Goal: Information Seeking & Learning: Find specific fact

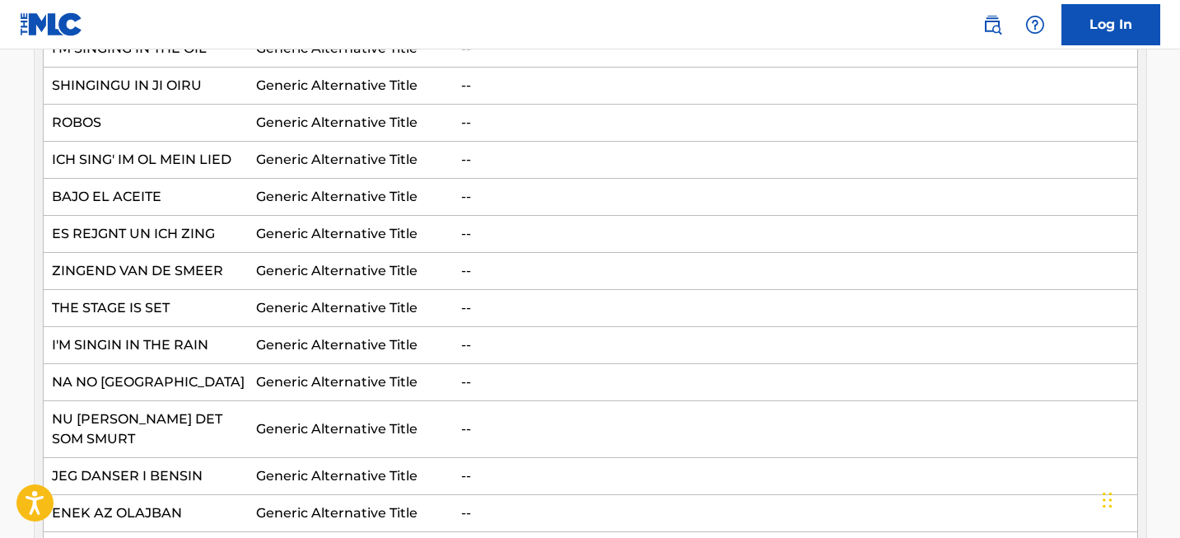
scroll to position [180, 0]
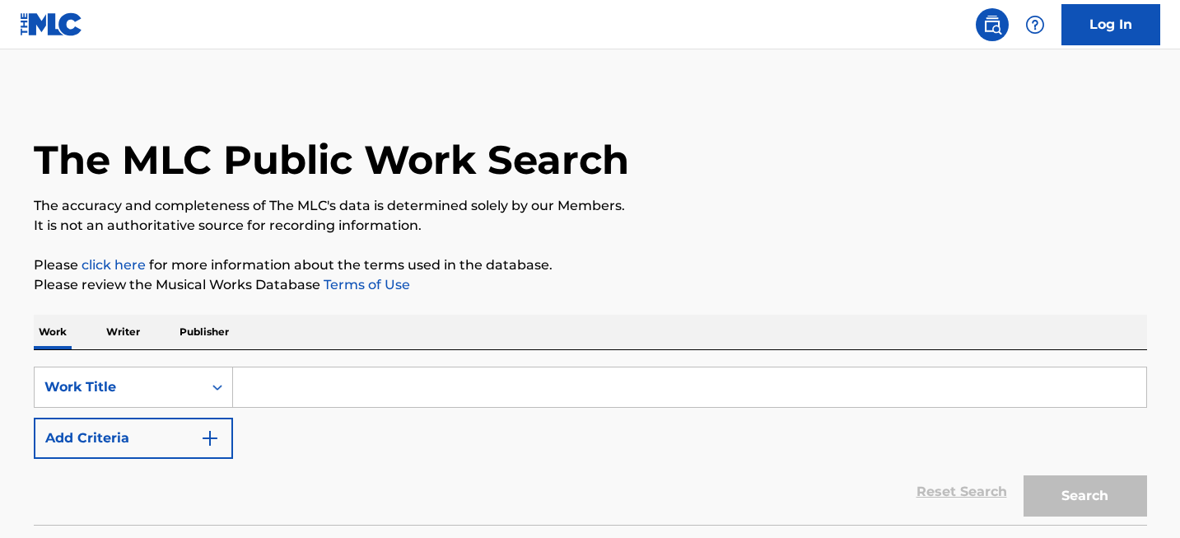
click at [259, 396] on input "Search Form" at bounding box center [689, 387] width 913 height 40
paste input "The Lord of the Rings: The Rings of Power - Main Theme"
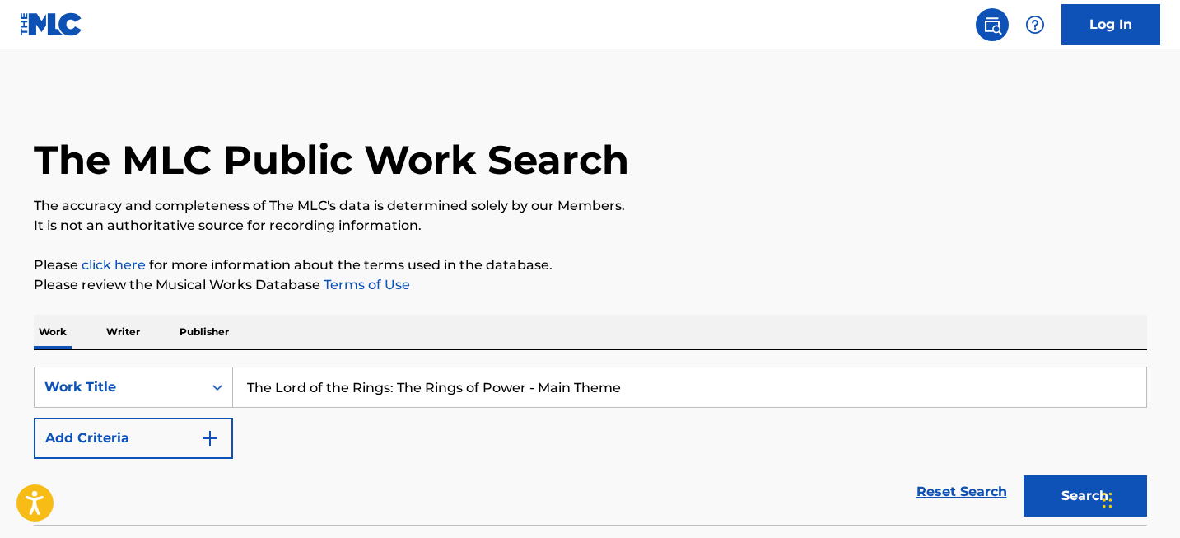
type input "The Lord of the Rings: The Rings of Power - Main Theme"
click at [1046, 495] on button "Search" at bounding box center [1085, 495] width 124 height 41
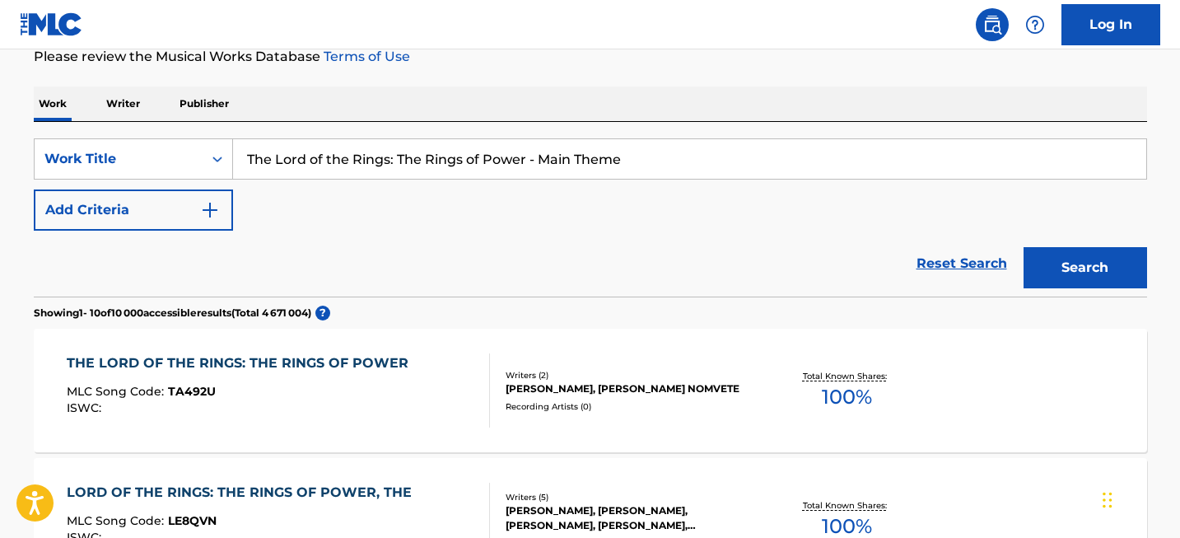
scroll to position [232, 0]
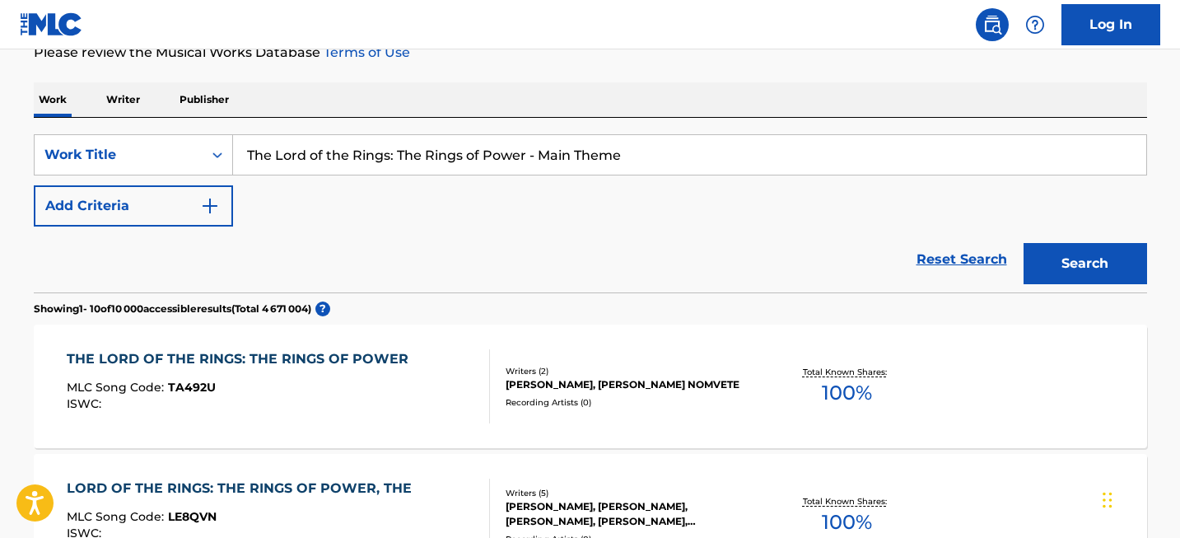
click at [357, 363] on div "THE LORD OF THE RINGS: THE RINGS OF POWER" at bounding box center [242, 359] width 350 height 20
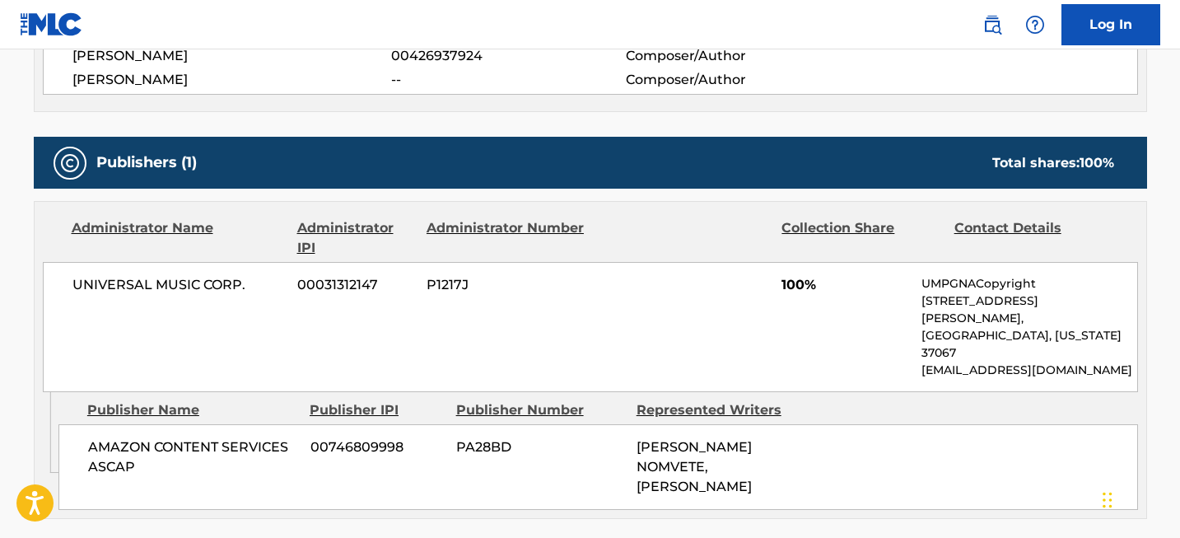
scroll to position [677, 0]
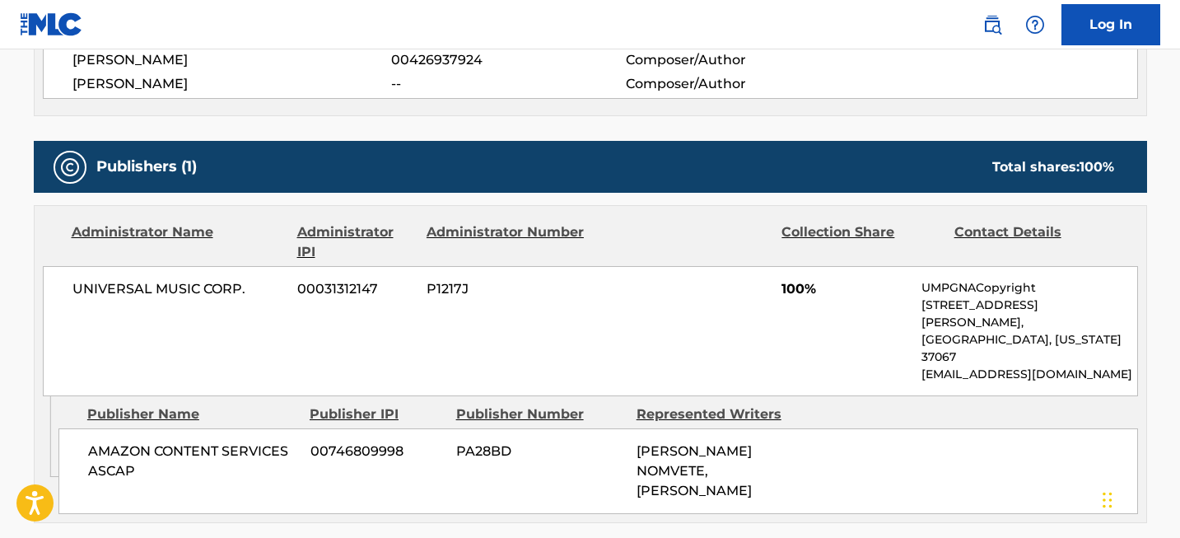
click at [165, 279] on span "UNIVERSAL MUSIC CORP." at bounding box center [178, 289] width 213 height 20
click at [165, 284] on span "UNIVERSAL MUSIC CORP." at bounding box center [178, 289] width 213 height 20
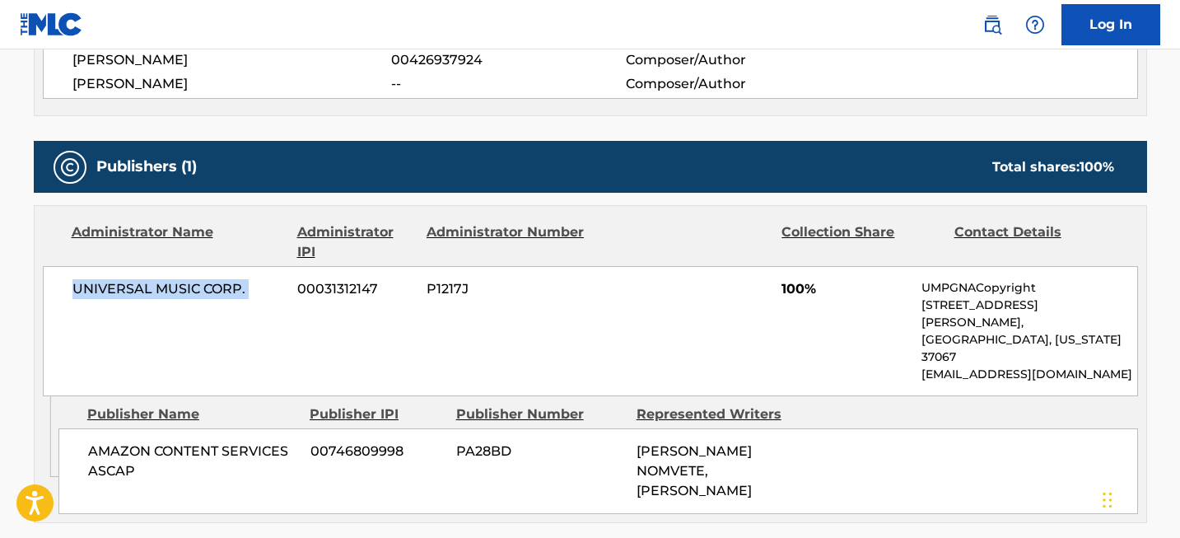
copy div "UNIVERSAL MUSIC CORP."
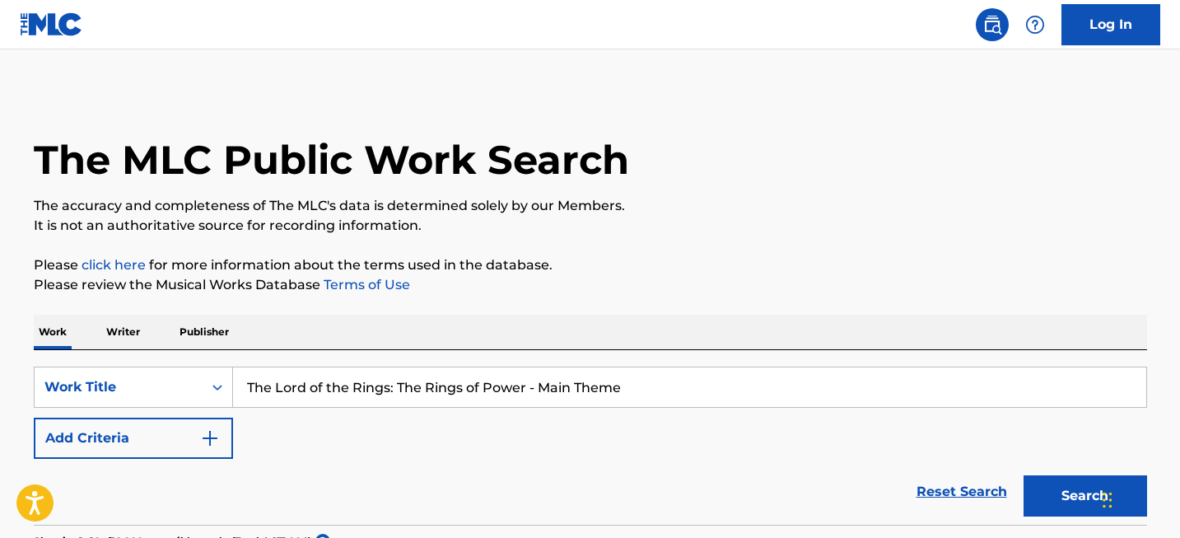
scroll to position [232, 0]
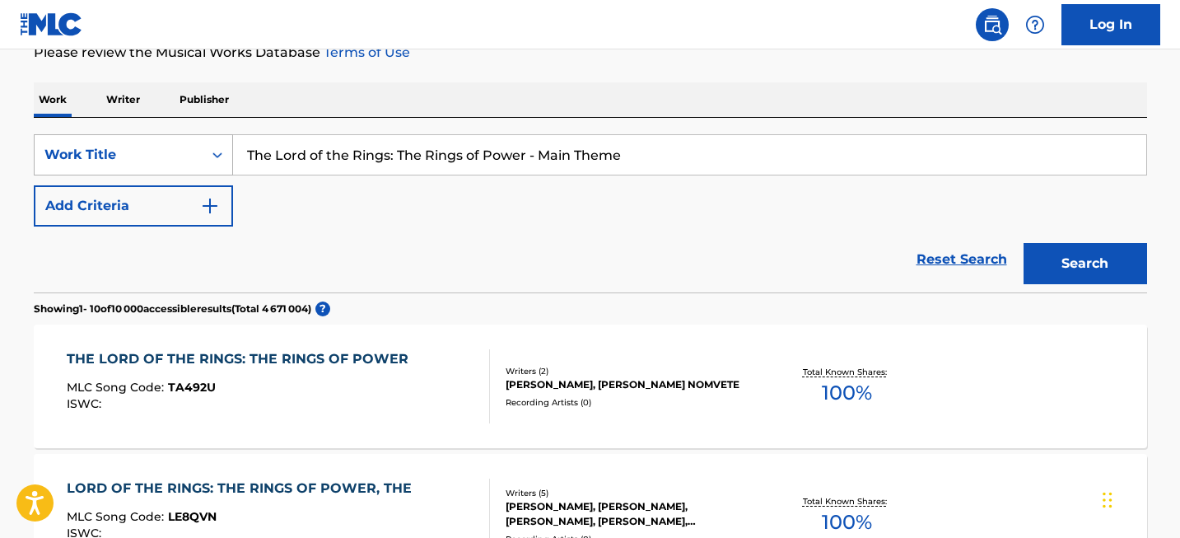
click at [173, 147] on div "Work Title" at bounding box center [118, 155] width 148 height 20
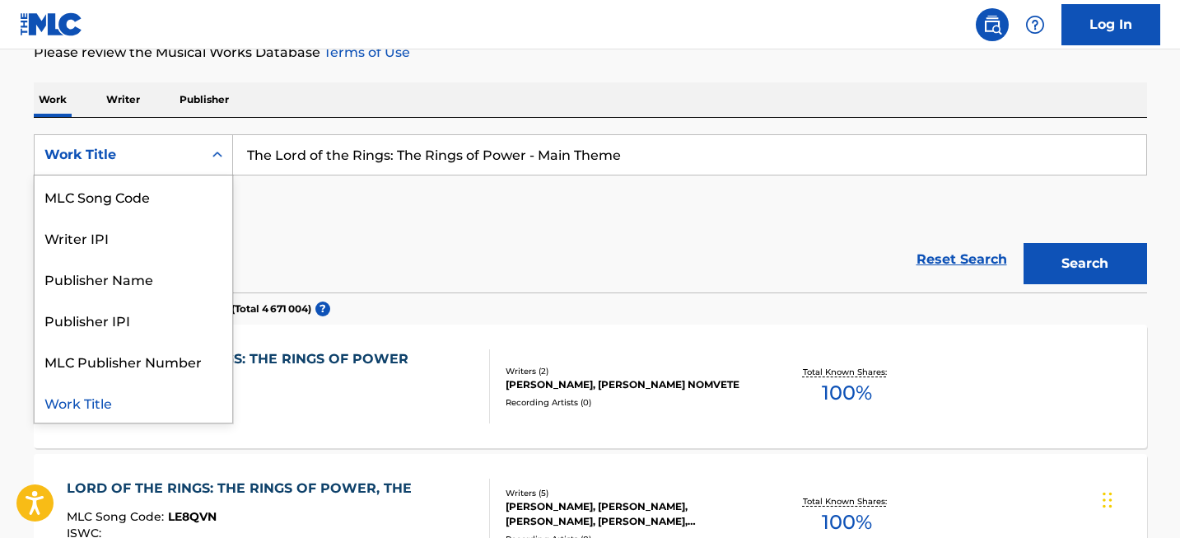
scroll to position [0, 0]
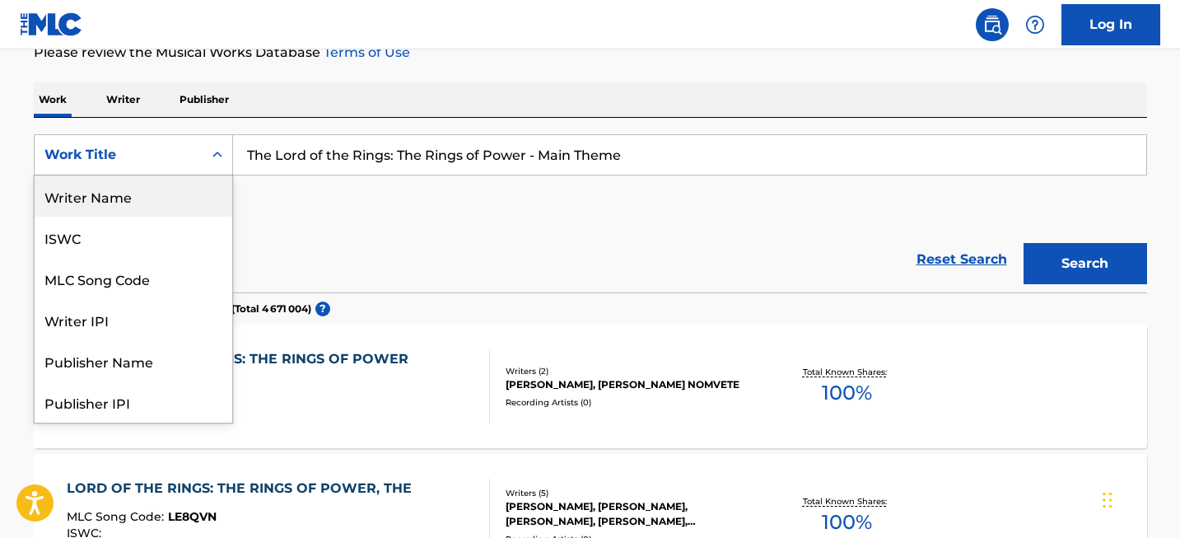
click at [160, 199] on div "Writer Name" at bounding box center [134, 195] width 198 height 41
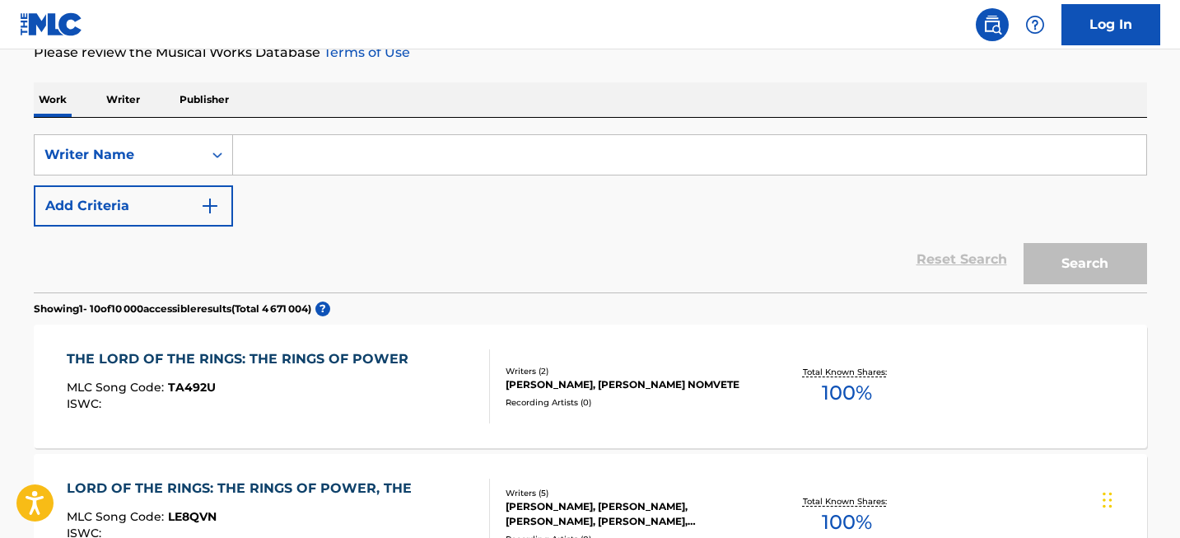
click at [318, 139] on input "Search Form" at bounding box center [689, 155] width 913 height 40
paste input "[PERSON_NAME]"
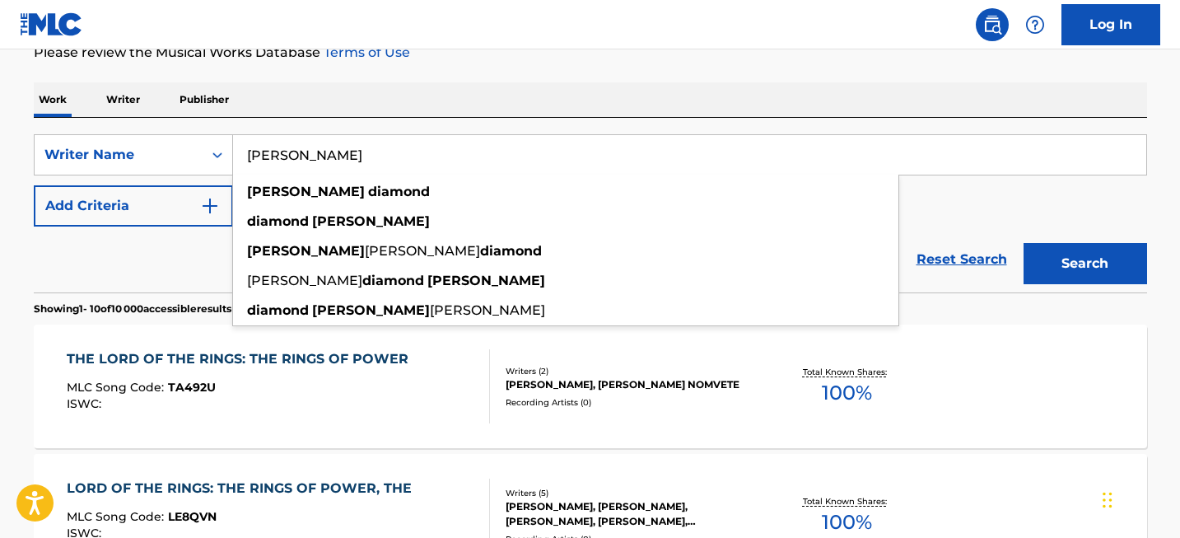
type input "[PERSON_NAME]"
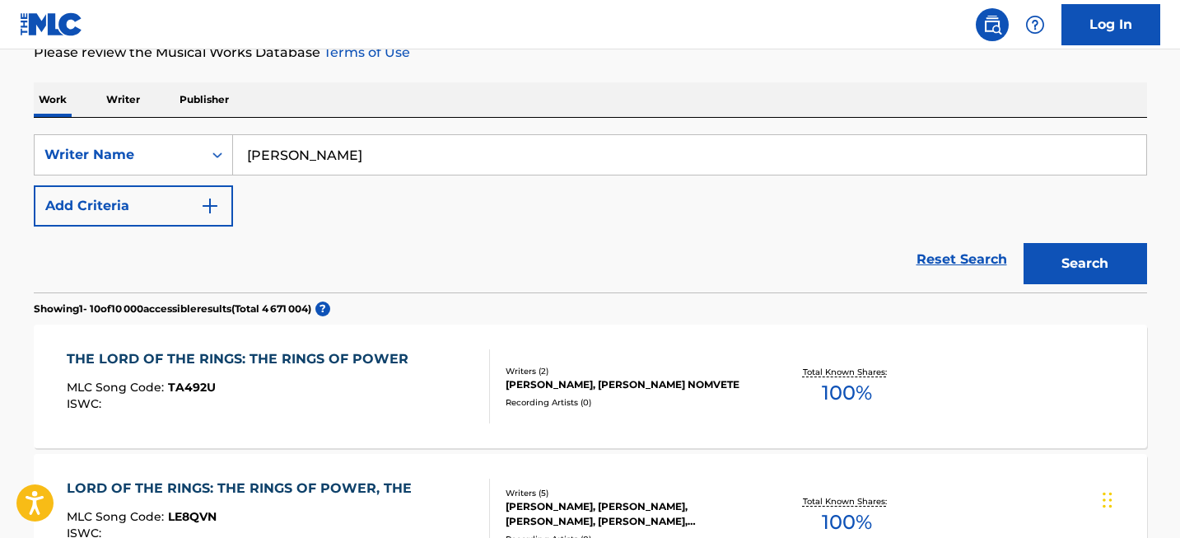
click at [1115, 273] on button "Search" at bounding box center [1085, 263] width 124 height 41
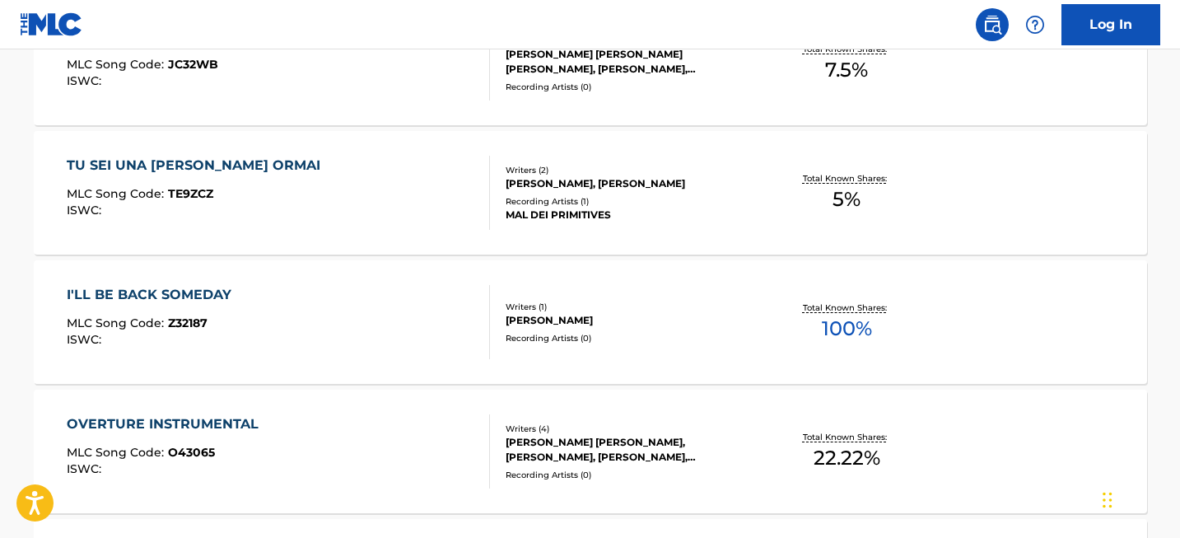
scroll to position [1478, 0]
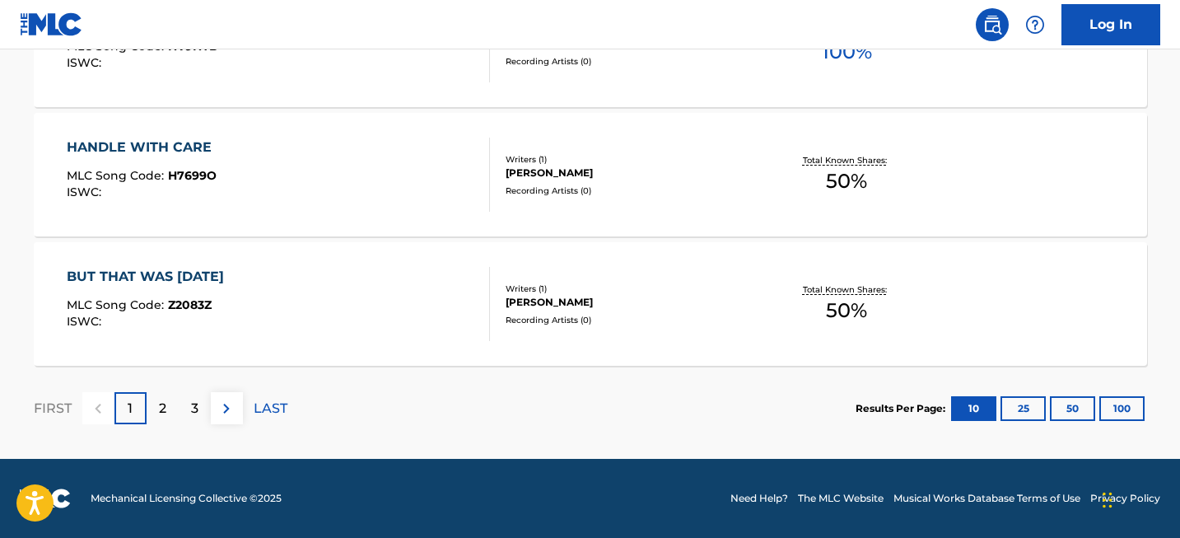
click at [1112, 406] on button "100" at bounding box center [1121, 408] width 45 height 25
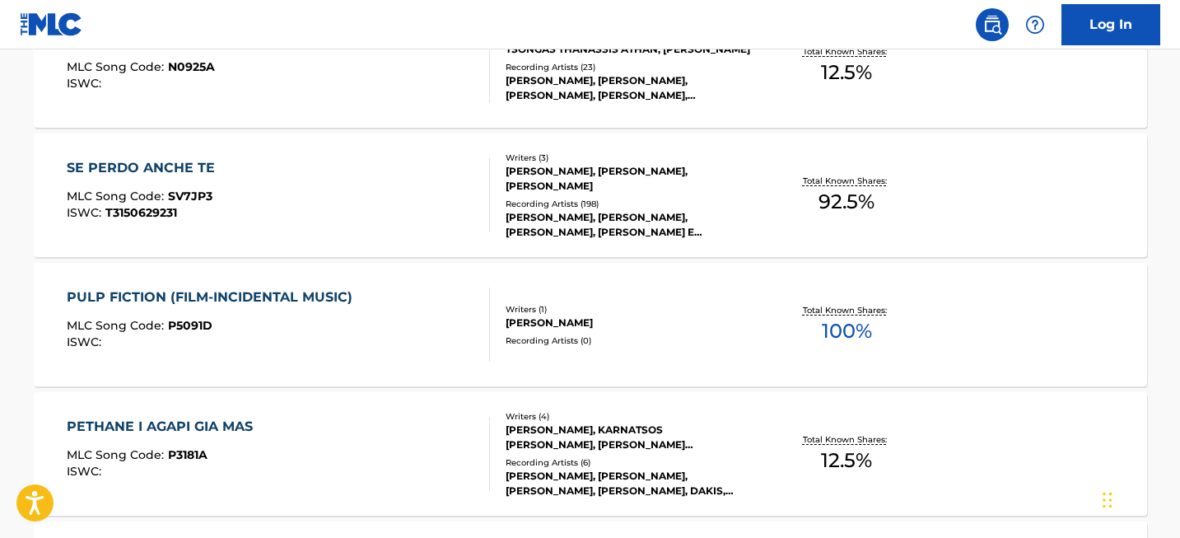
scroll to position [13112, 0]
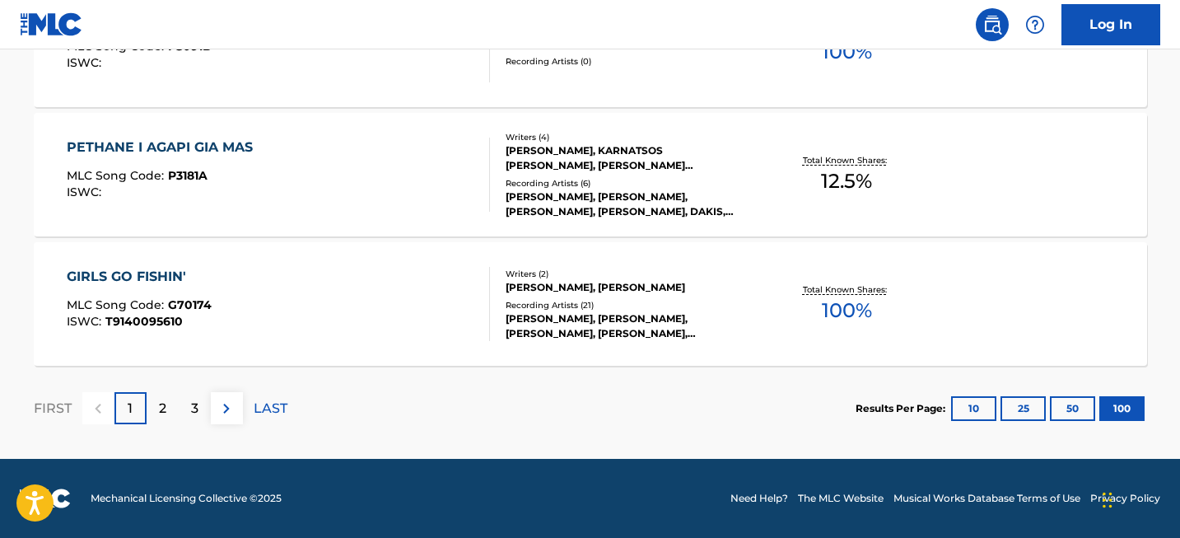
click at [165, 423] on div "2" at bounding box center [163, 408] width 32 height 32
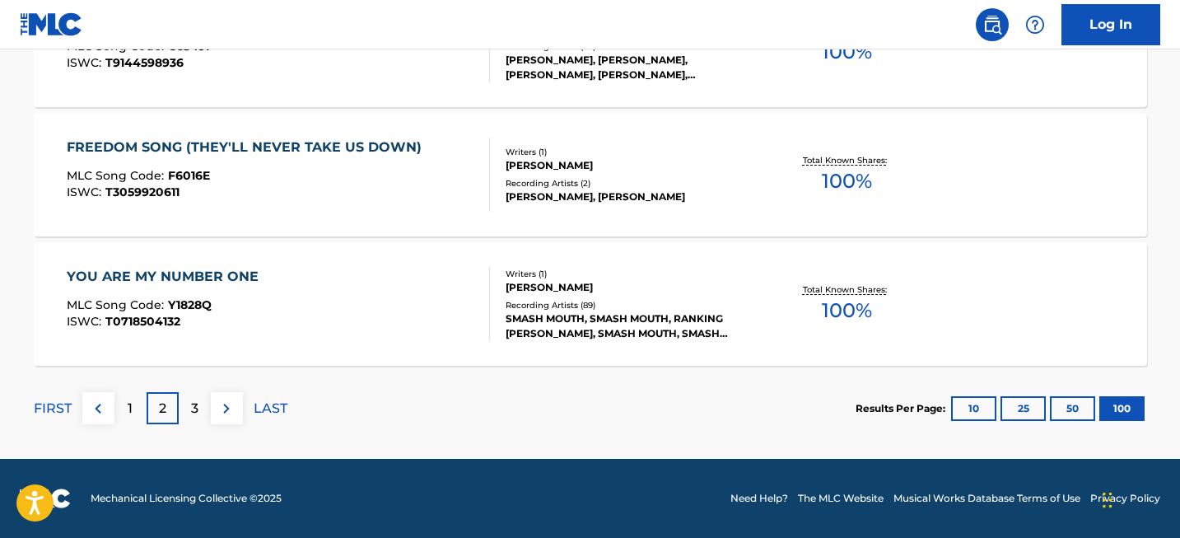
scroll to position [7561, 0]
click at [187, 421] on div "3" at bounding box center [195, 408] width 32 height 32
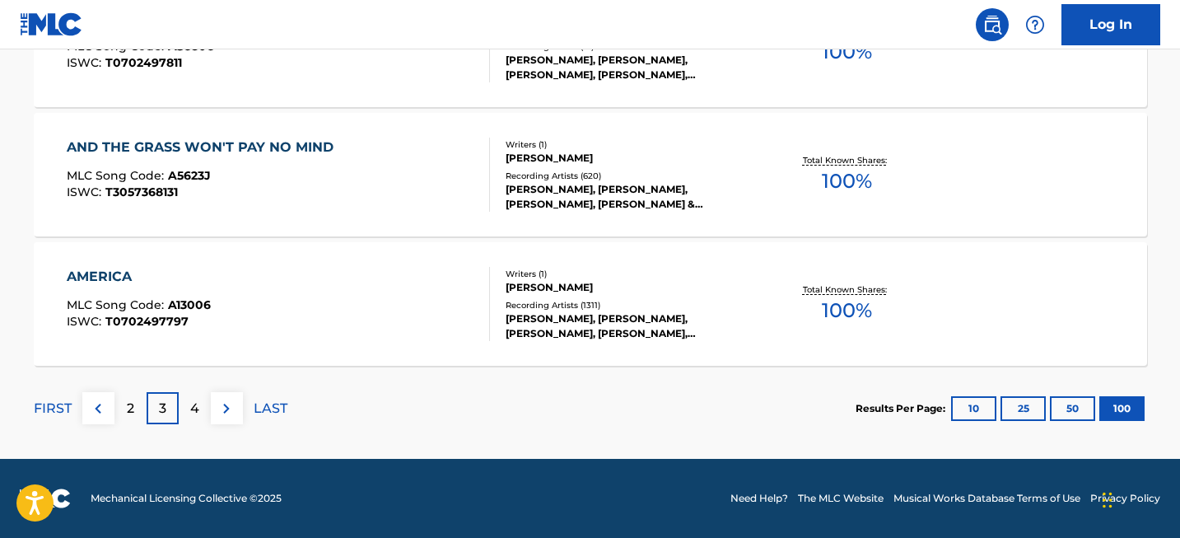
scroll to position [3683, 0]
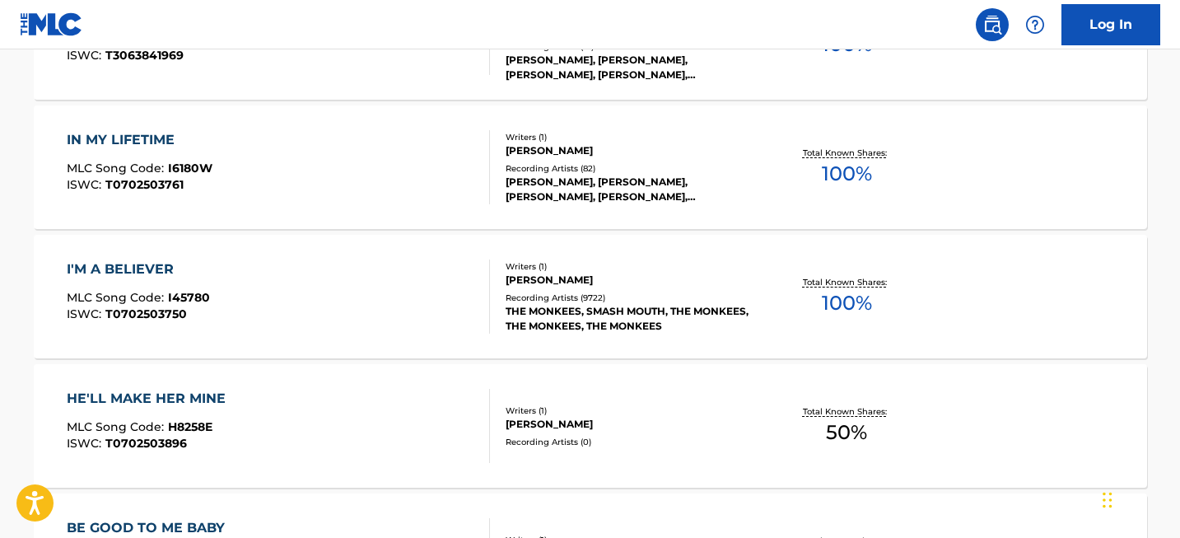
click at [158, 285] on div "I'M A BELIEVER MLC Song Code : I45780 ISWC : T0702503750" at bounding box center [138, 296] width 143 height 74
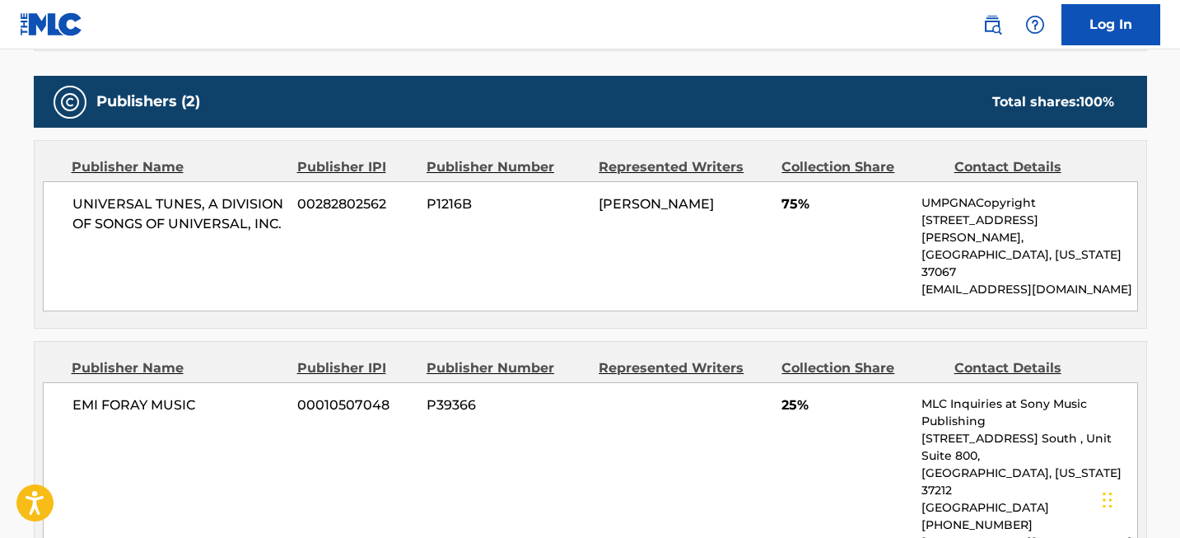
scroll to position [2228, 0]
